Goal: Information Seeking & Learning: Learn about a topic

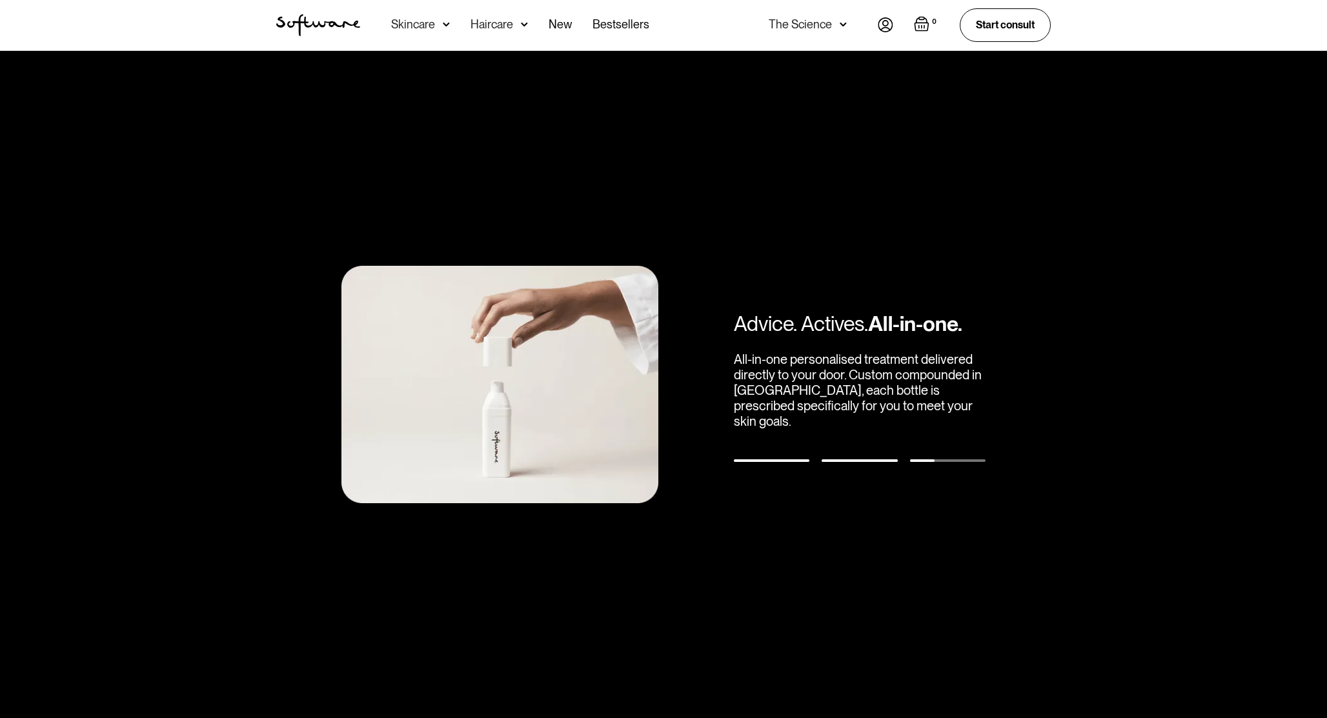
scroll to position [9832, 0]
